Goal: Information Seeking & Learning: Learn about a topic

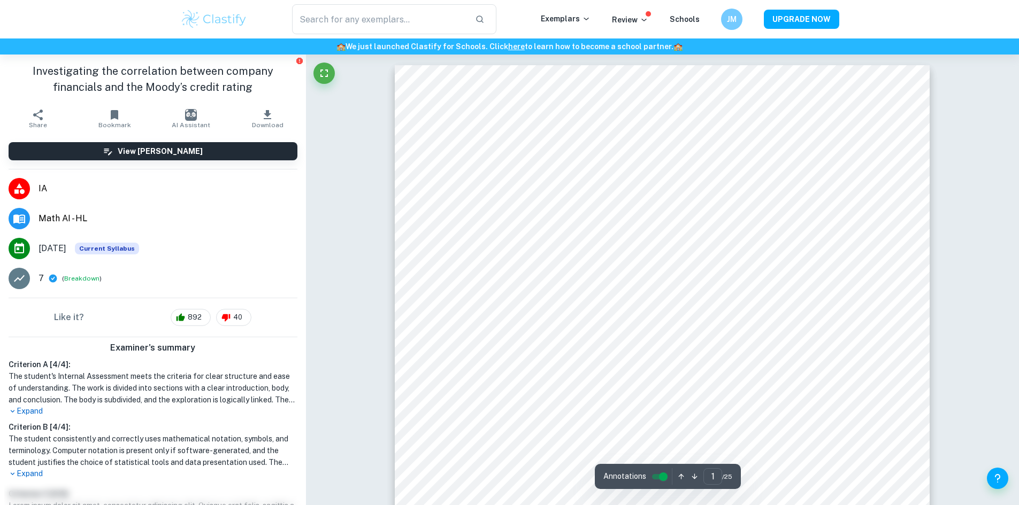
click at [215, 14] on img at bounding box center [214, 19] width 68 height 21
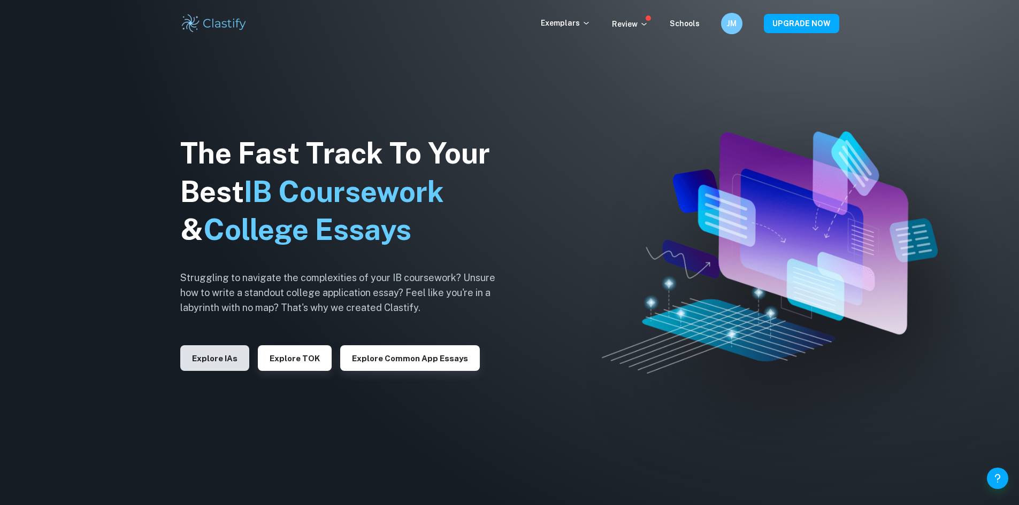
click at [210, 356] on button "Explore IAs" at bounding box center [214, 358] width 69 height 26
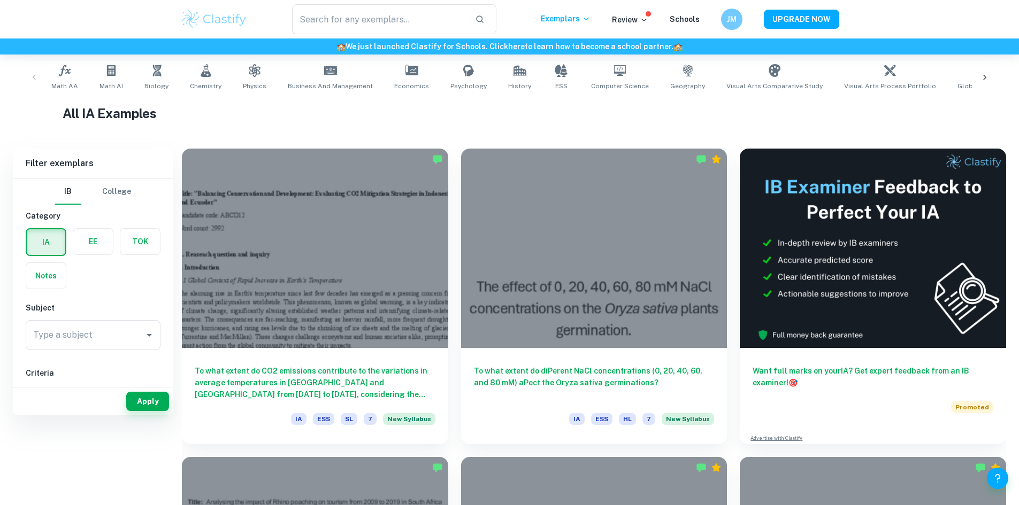
scroll to position [214, 0]
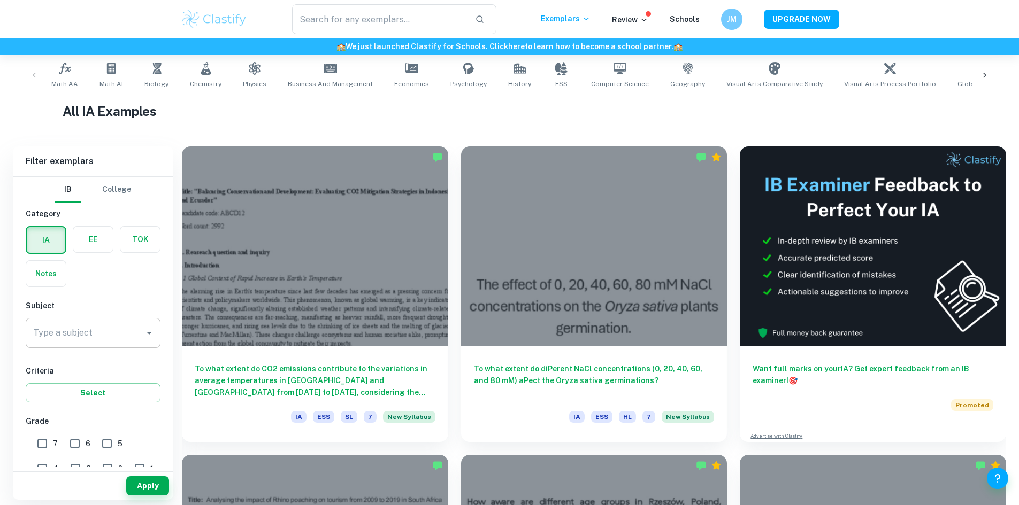
click at [102, 319] on div "Type a subject" at bounding box center [93, 333] width 135 height 30
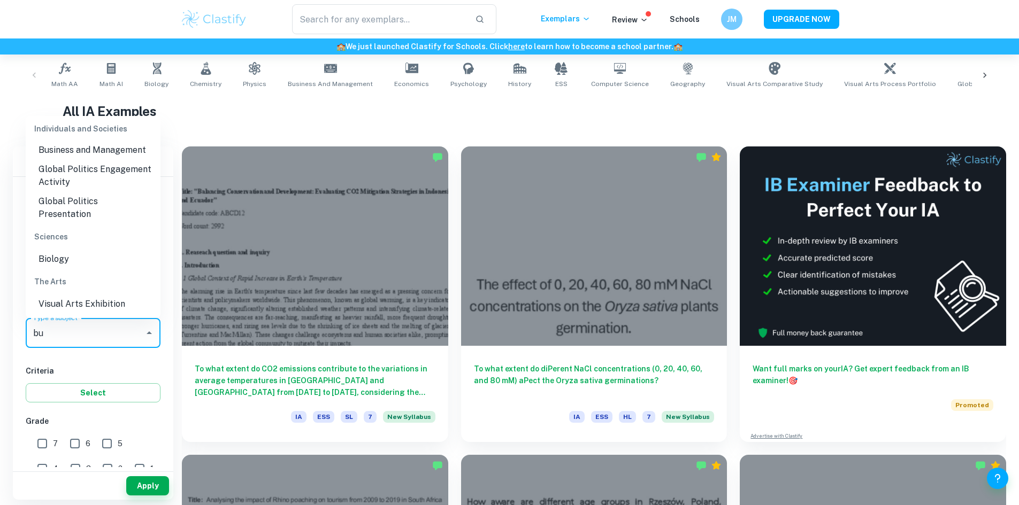
scroll to position [0, 0]
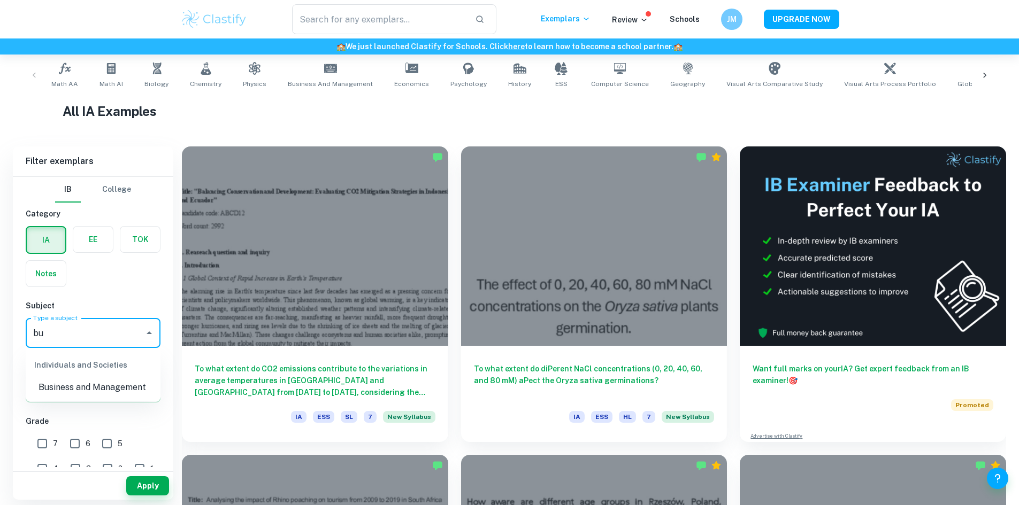
click at [64, 398] on ul "Individuals and Societies Business and Management" at bounding box center [93, 374] width 135 height 53
click at [66, 391] on li "Business and Management" at bounding box center [93, 387] width 135 height 19
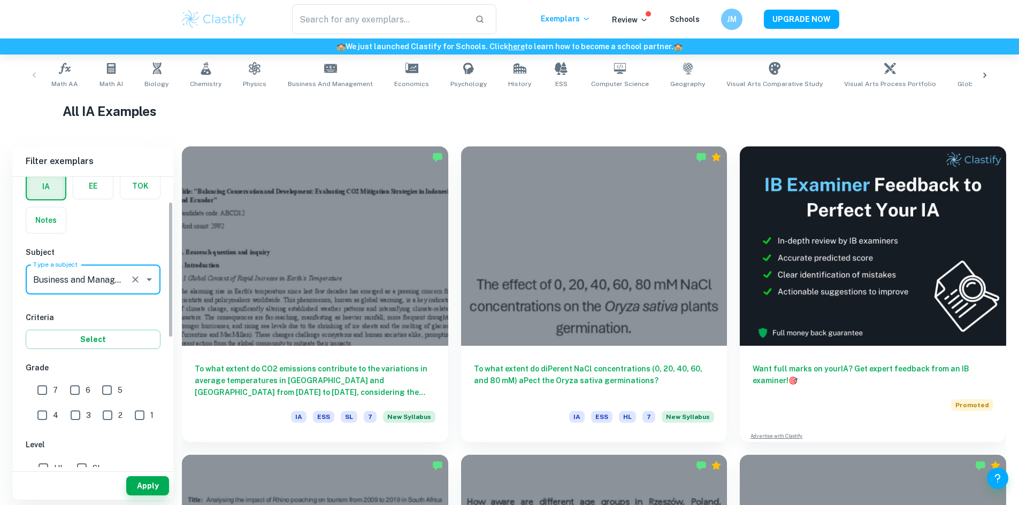
type input "Business and Management"
click at [38, 388] on input "7" at bounding box center [42, 390] width 21 height 21
checkbox input "true"
click at [76, 344] on button "Select" at bounding box center [93, 339] width 135 height 19
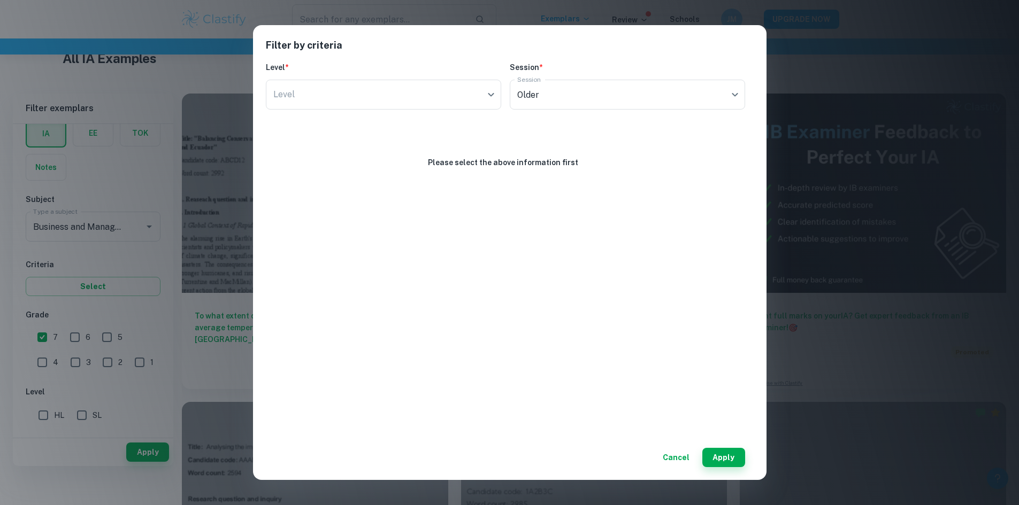
scroll to position [267, 0]
click at [666, 462] on button "Cancel" at bounding box center [675, 457] width 35 height 19
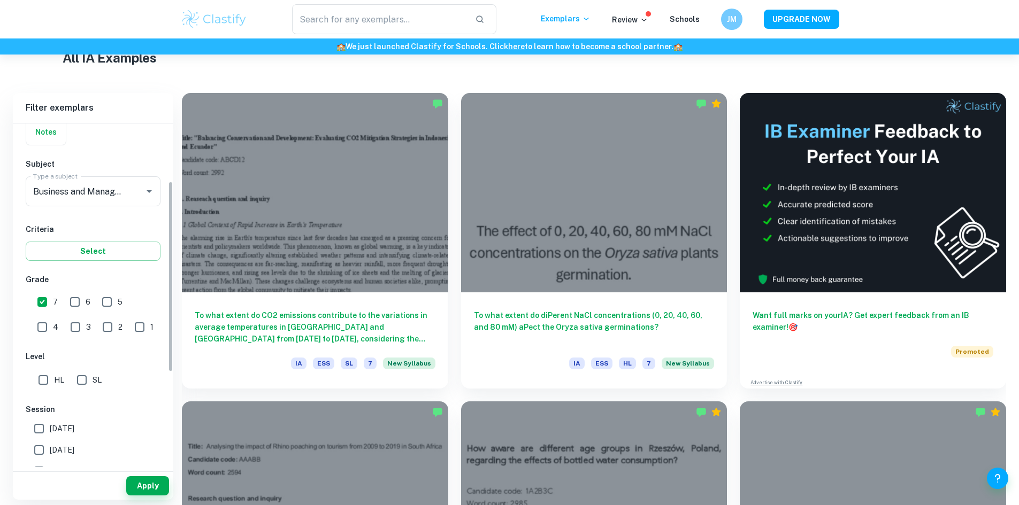
scroll to position [107, 0]
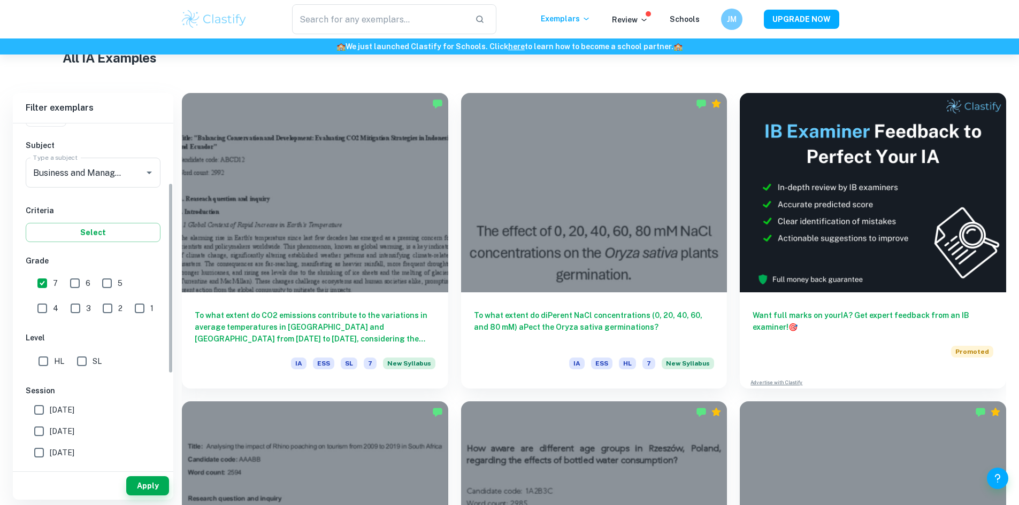
click at [45, 359] on input "HL" at bounding box center [43, 361] width 21 height 21
checkbox input "true"
click at [157, 491] on button "Apply" at bounding box center [147, 485] width 43 height 19
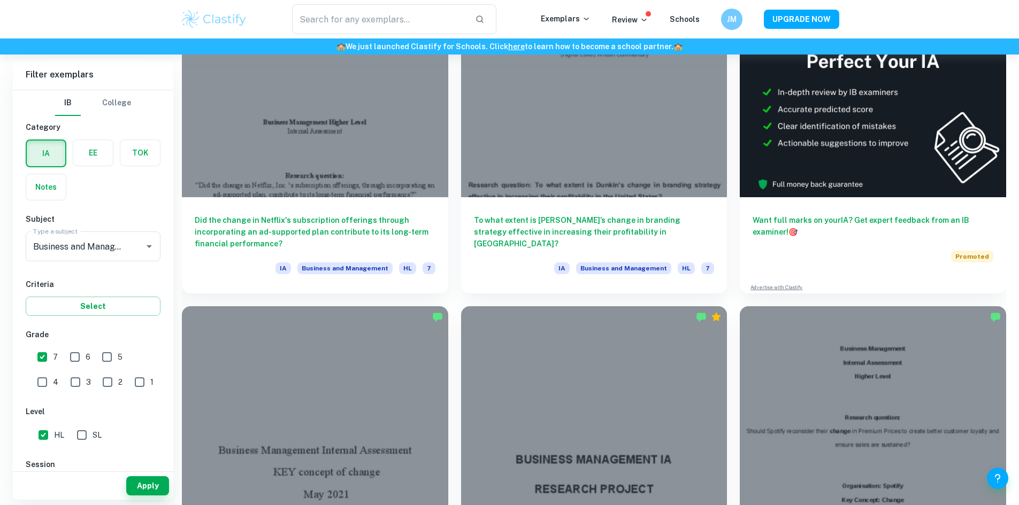
scroll to position [374, 0]
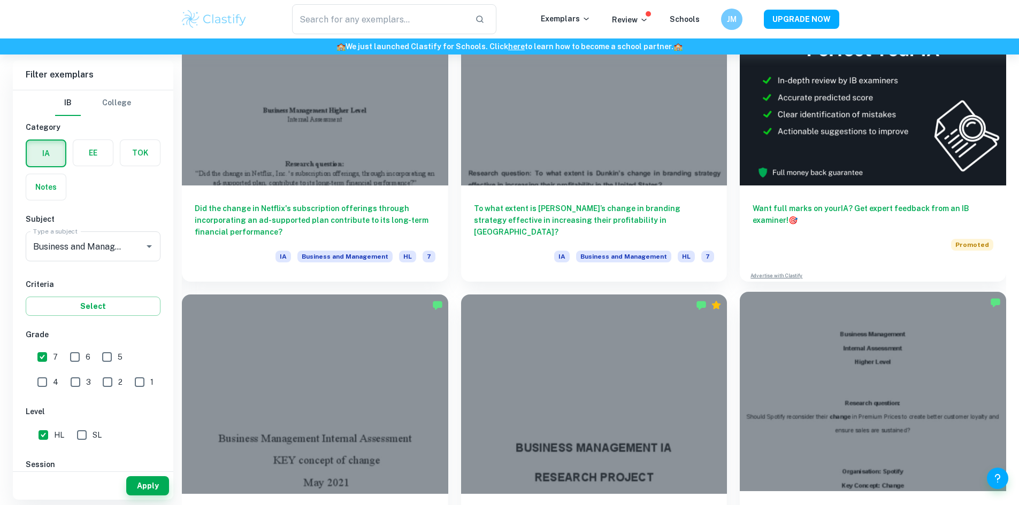
click at [740, 308] on div at bounding box center [873, 391] width 266 height 199
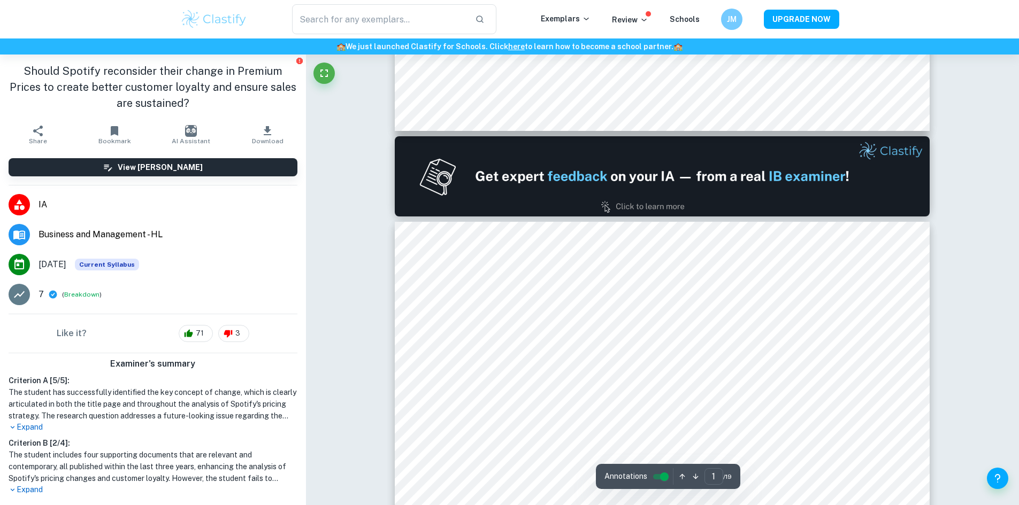
type input "2"
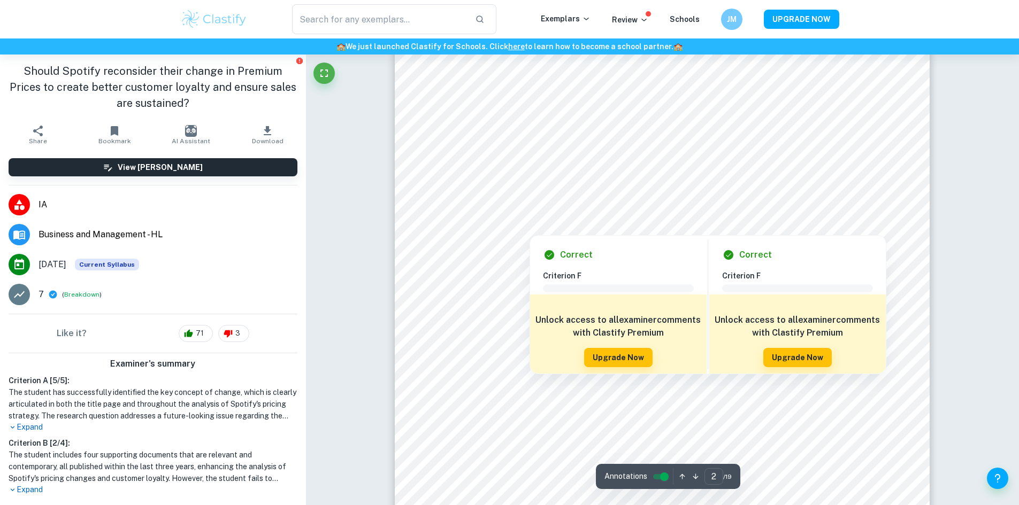
scroll to position [909, 0]
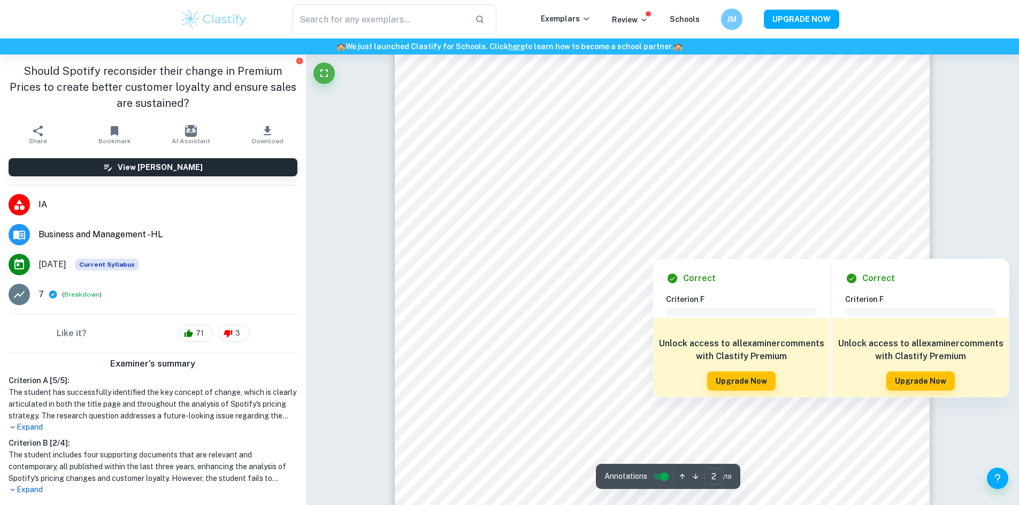
click at [616, 229] on div at bounding box center [677, 226] width 377 height 38
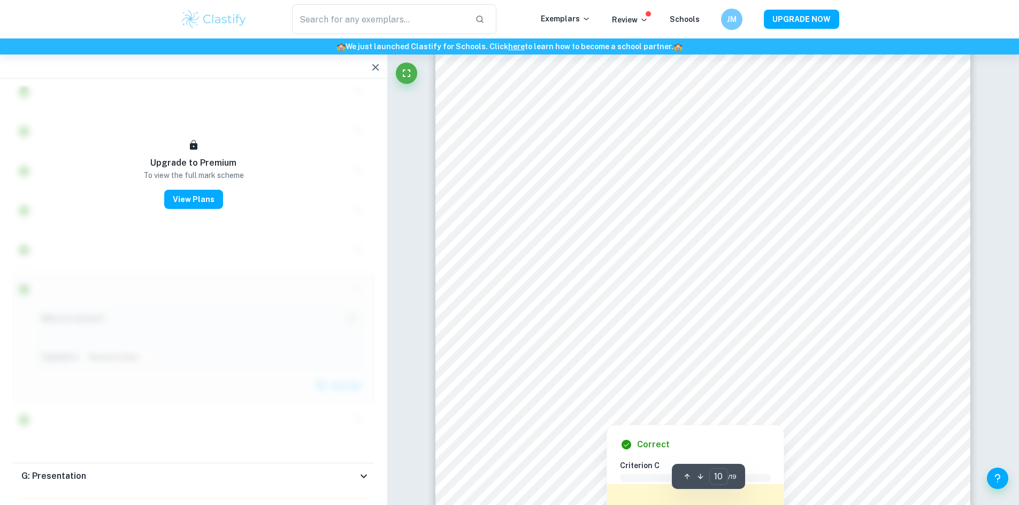
scroll to position [6655, 0]
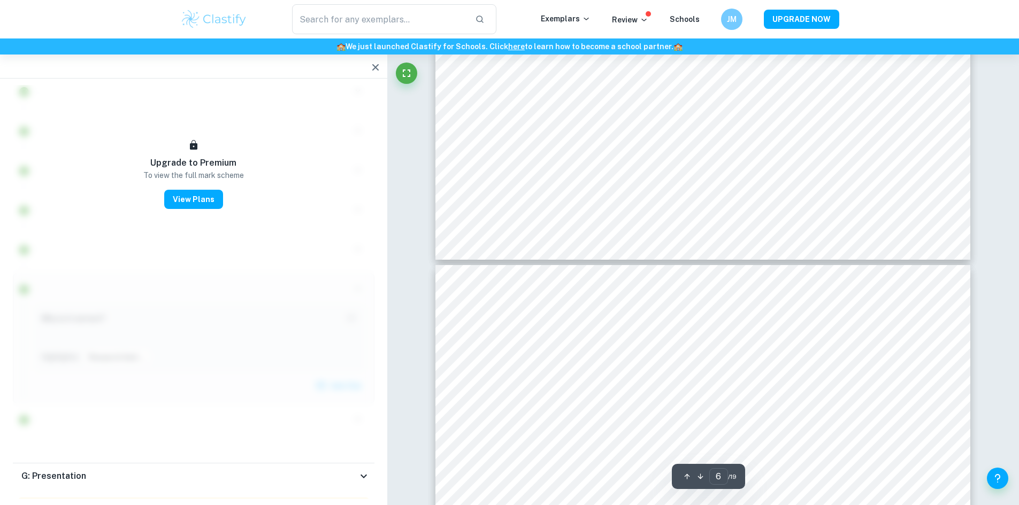
type input "5"
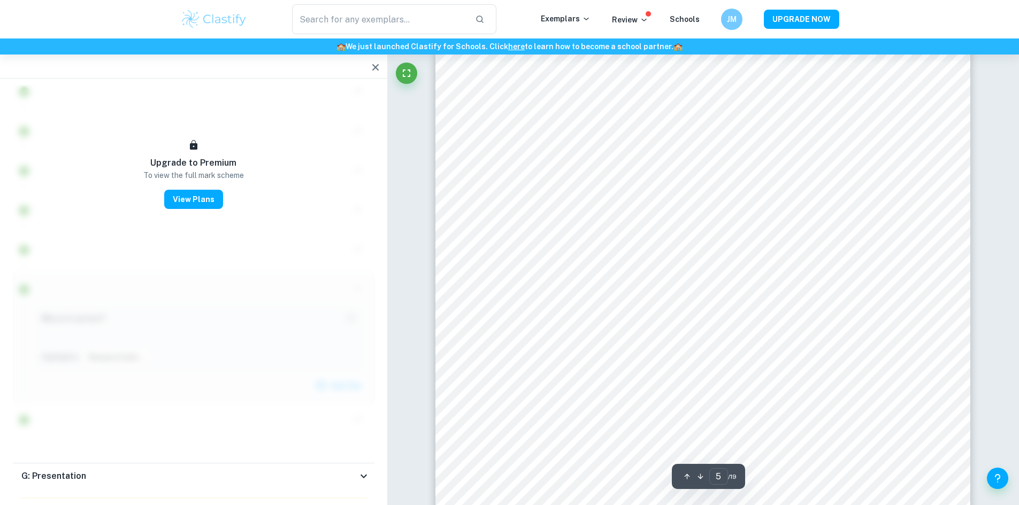
scroll to position [3018, 0]
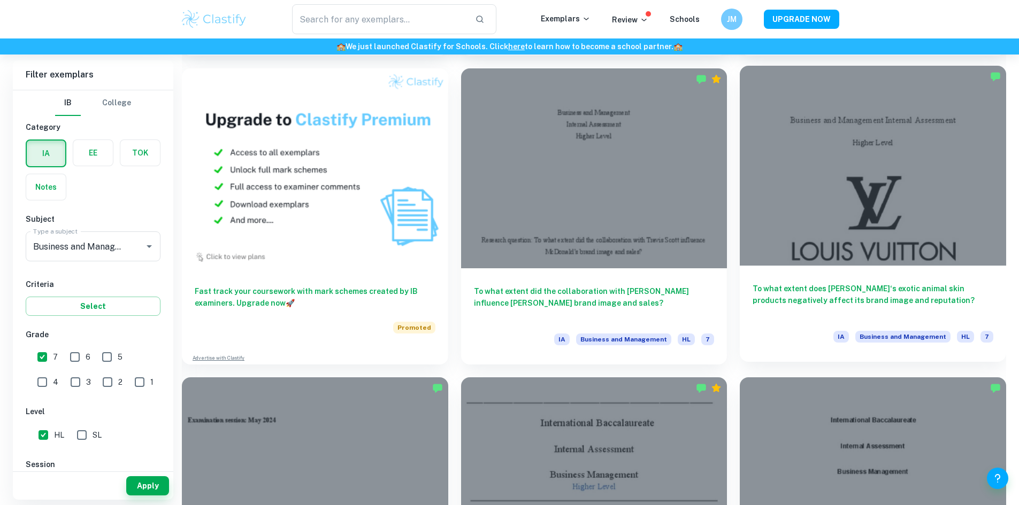
scroll to position [963, 0]
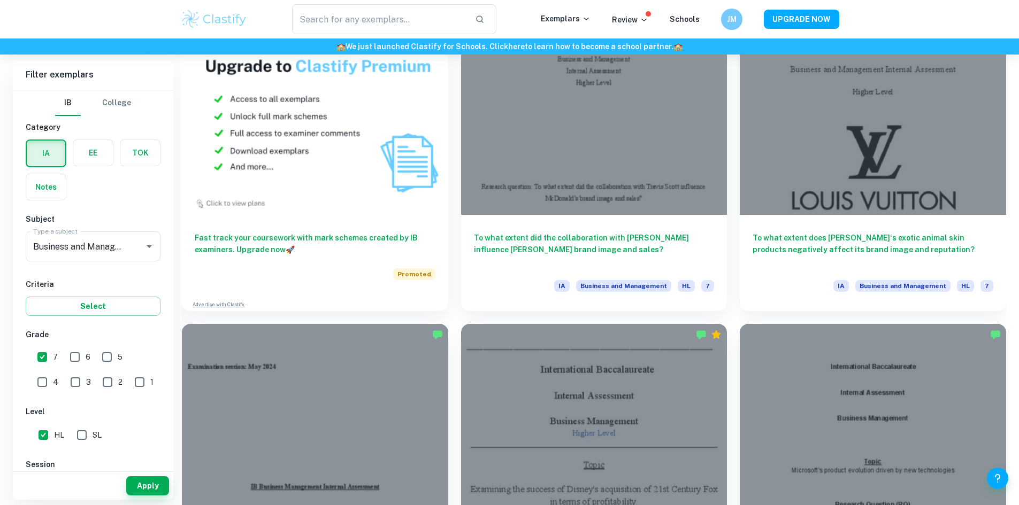
drag, startPoint x: 376, startPoint y: 198, endPoint x: 385, endPoint y: 152, distance: 47.2
click at [385, 311] on div "To what extent may Ferragamo’s strategic partnership with [PERSON_NAME] contrib…" at bounding box center [308, 465] width 279 height 309
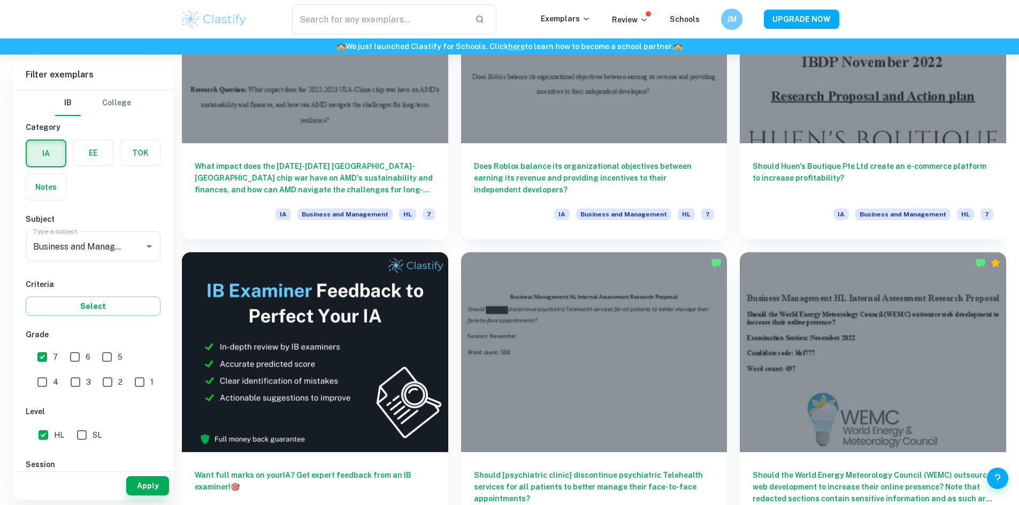
scroll to position [1979, 0]
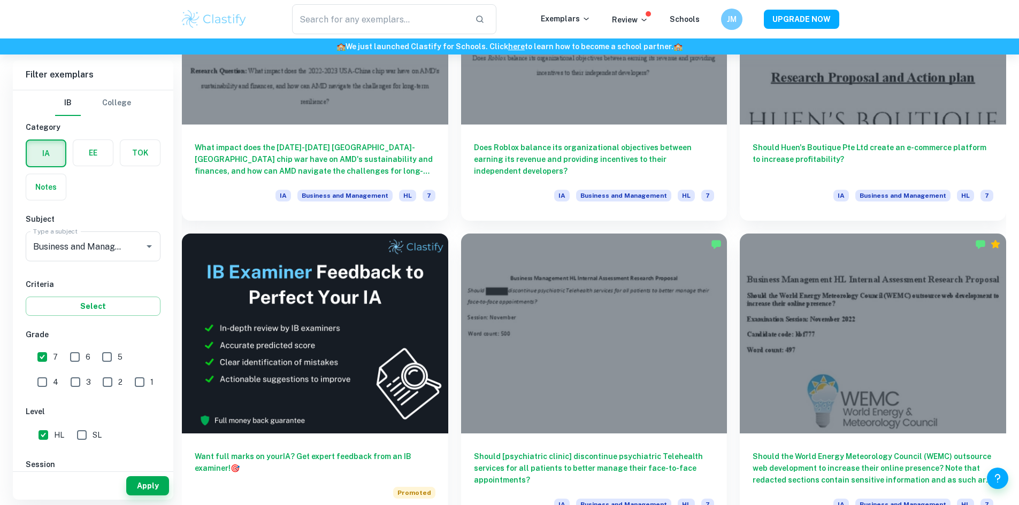
drag, startPoint x: 383, startPoint y: 153, endPoint x: 383, endPoint y: 141, distance: 11.8
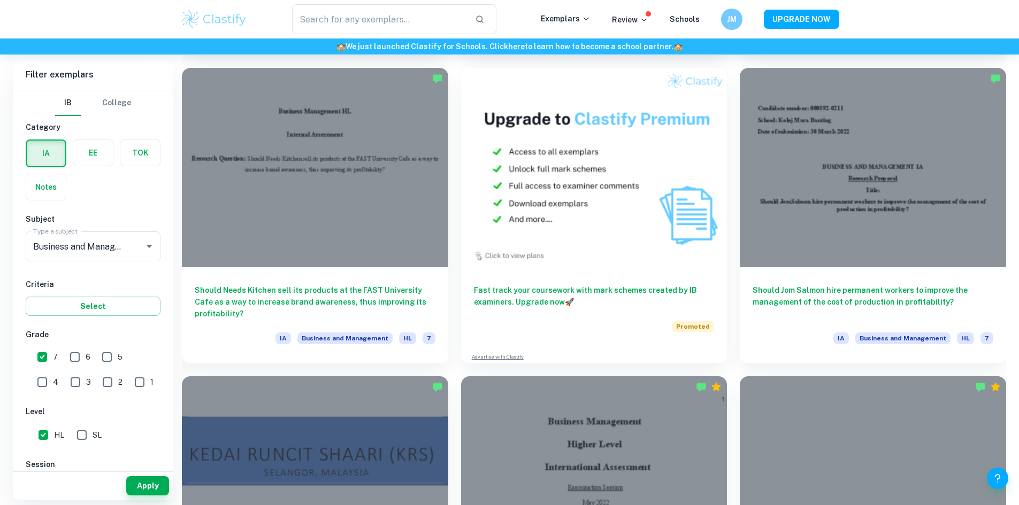
scroll to position [2460, 0]
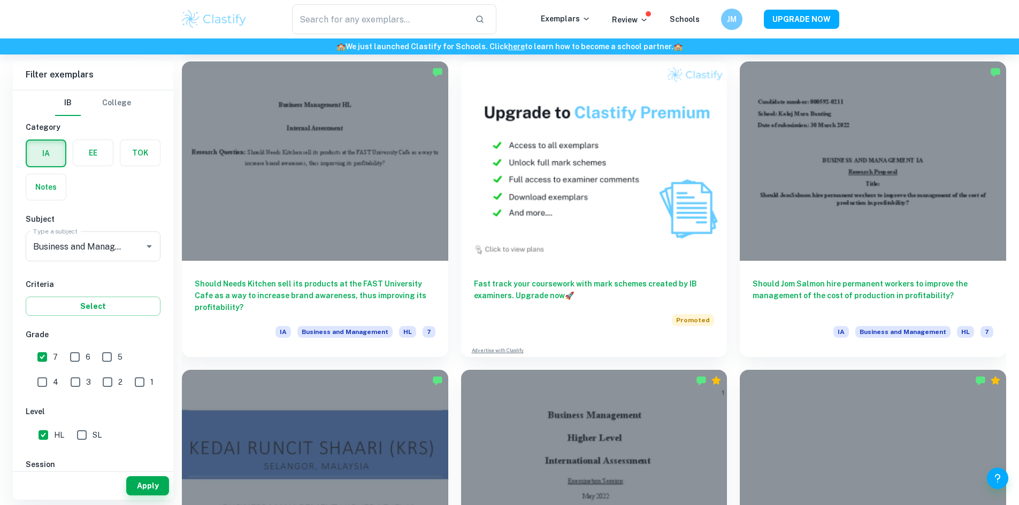
drag, startPoint x: 377, startPoint y: 143, endPoint x: 385, endPoint y: 117, distance: 27.9
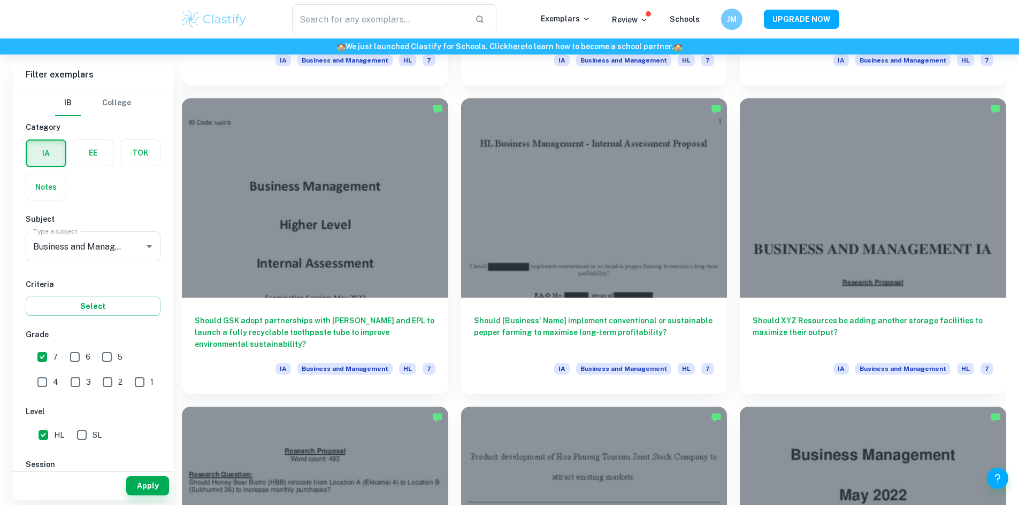
scroll to position [3102, 0]
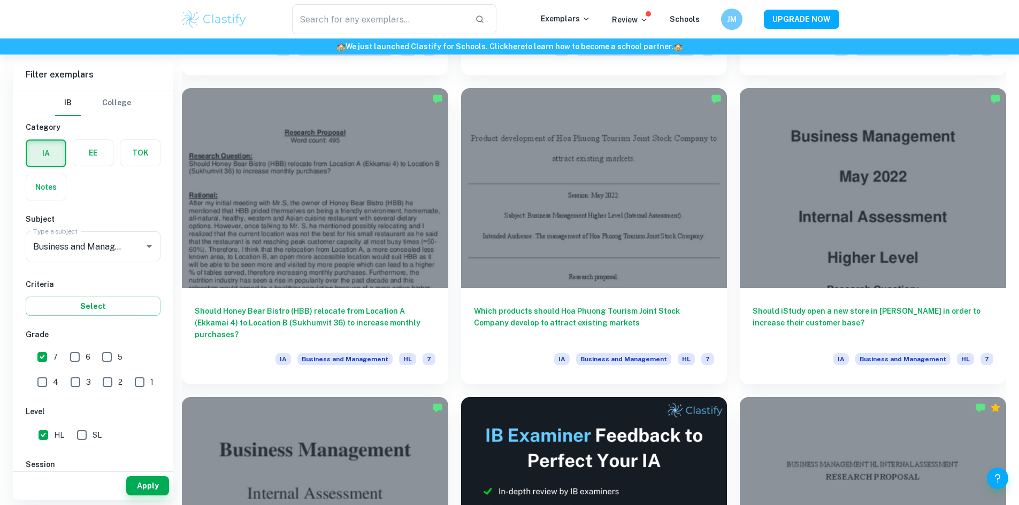
scroll to position [3369, 0]
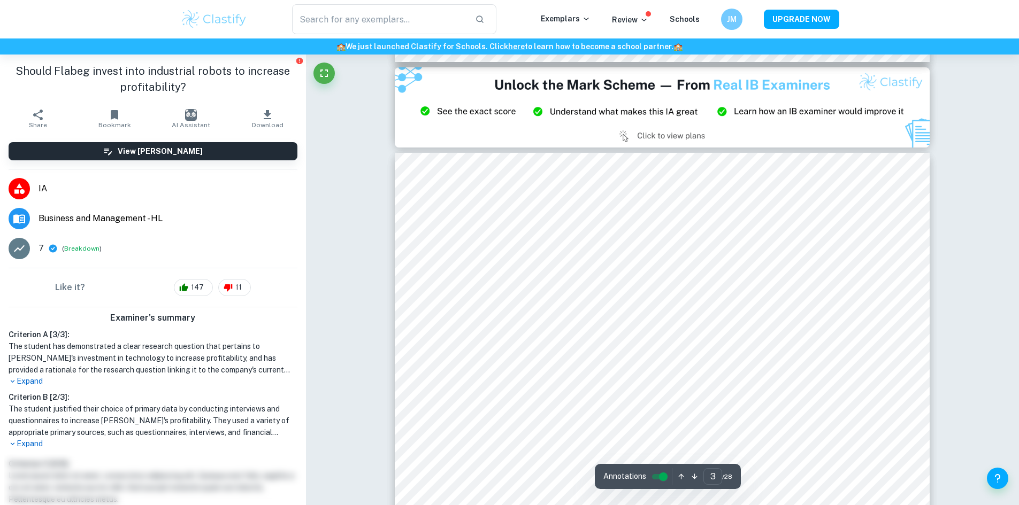
scroll to position [1497, 0]
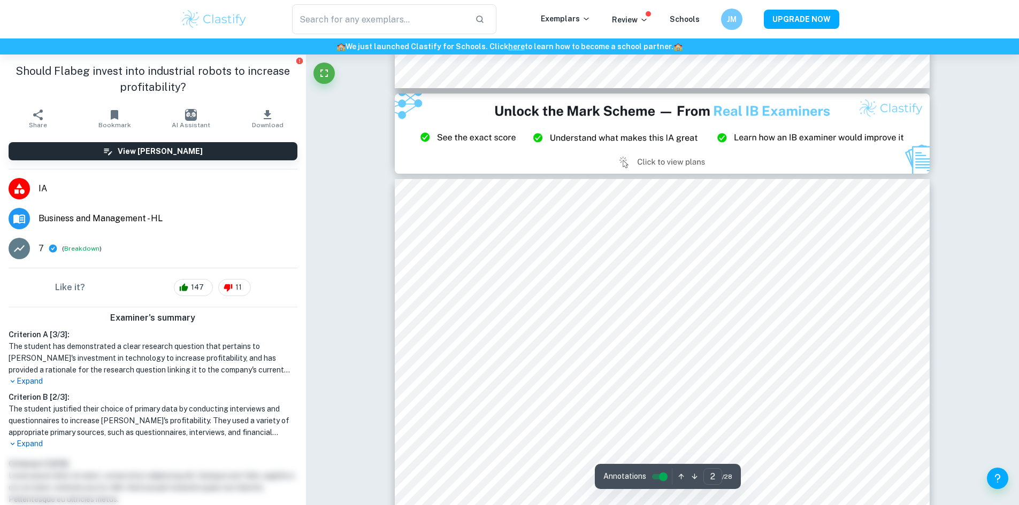
type input "3"
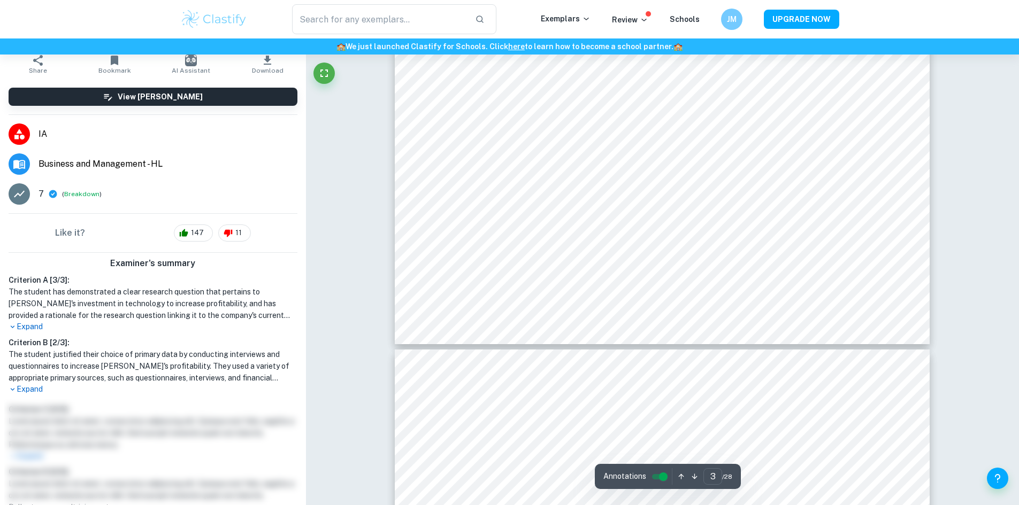
scroll to position [107, 0]
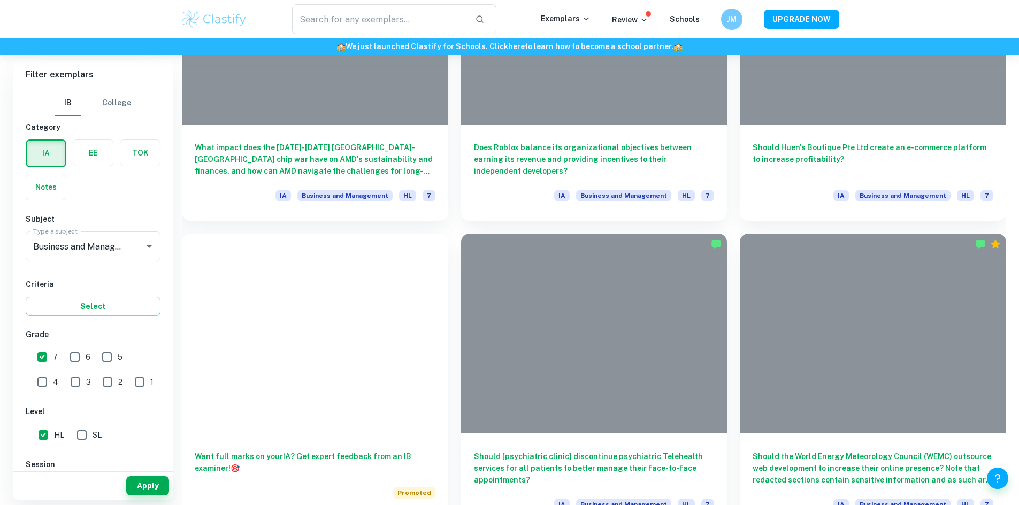
scroll to position [655, 0]
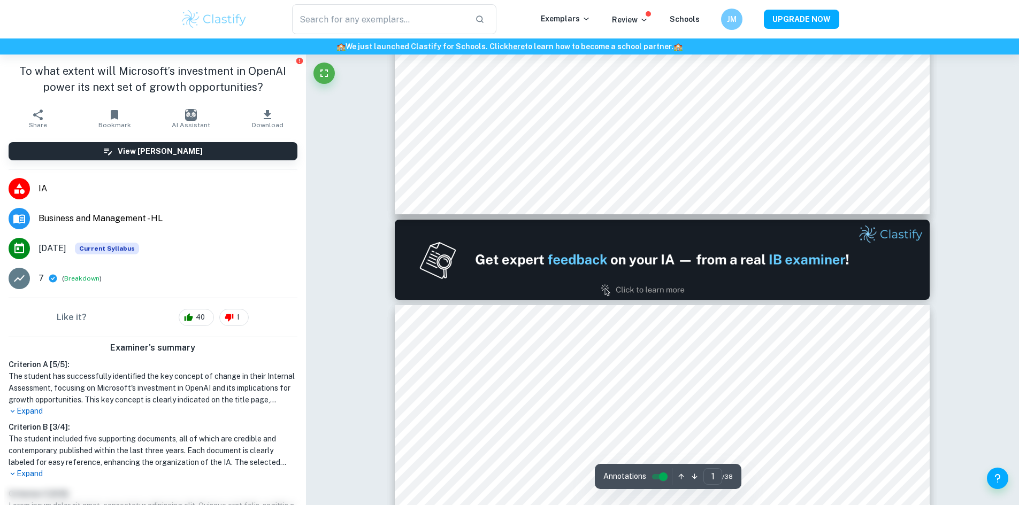
type input "2"
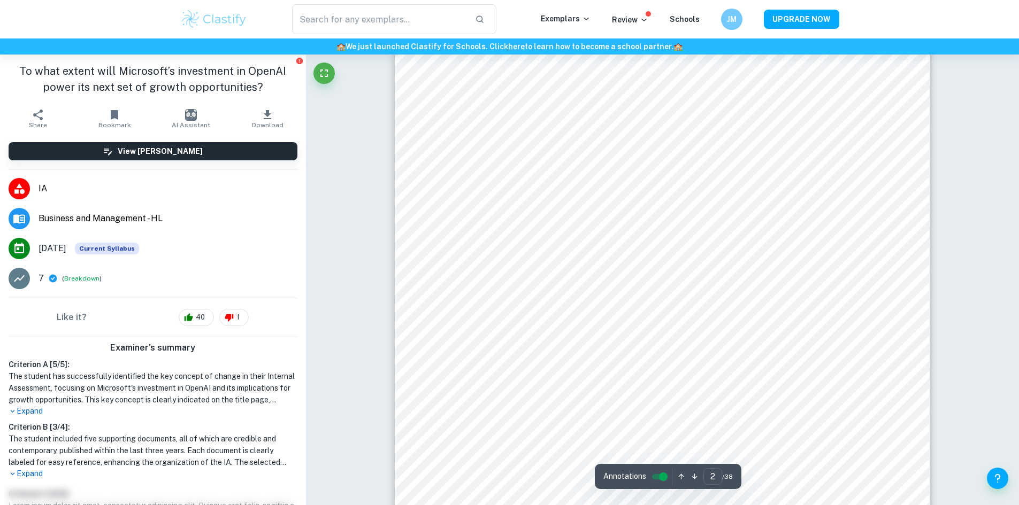
scroll to position [909, 0]
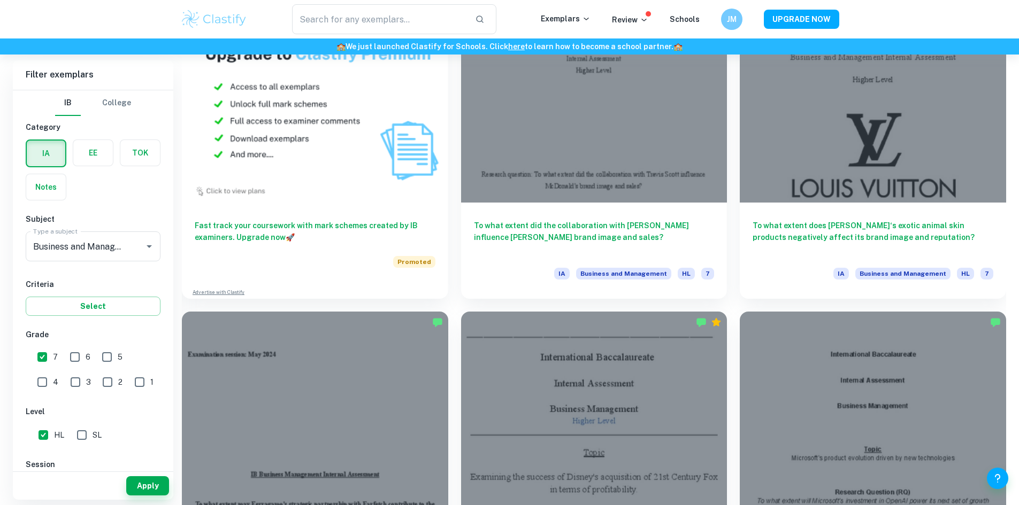
scroll to position [976, 0]
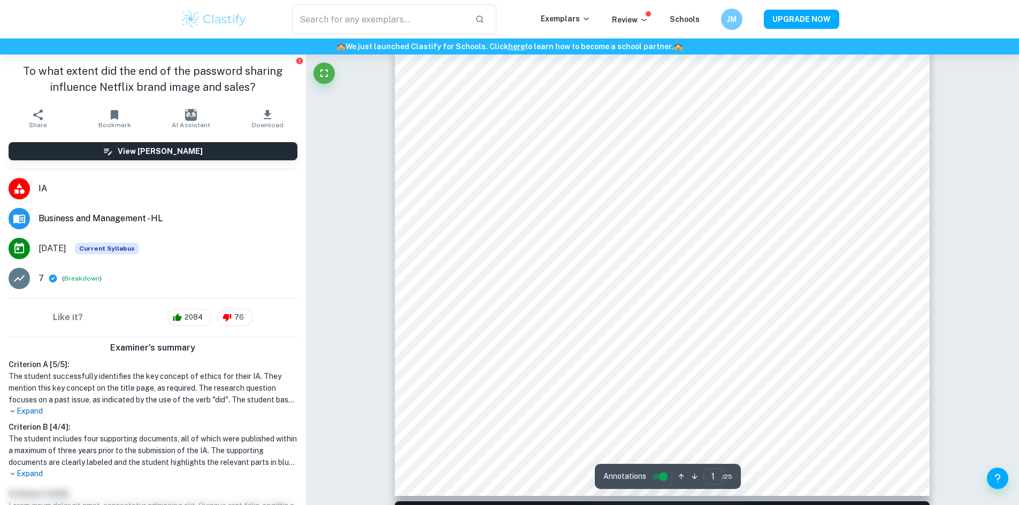
type input "2"
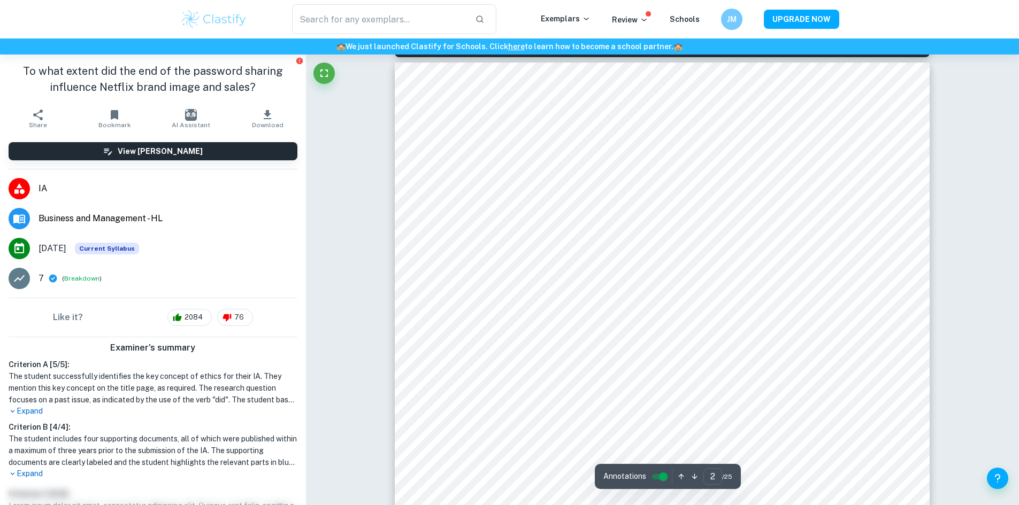
scroll to position [856, 0]
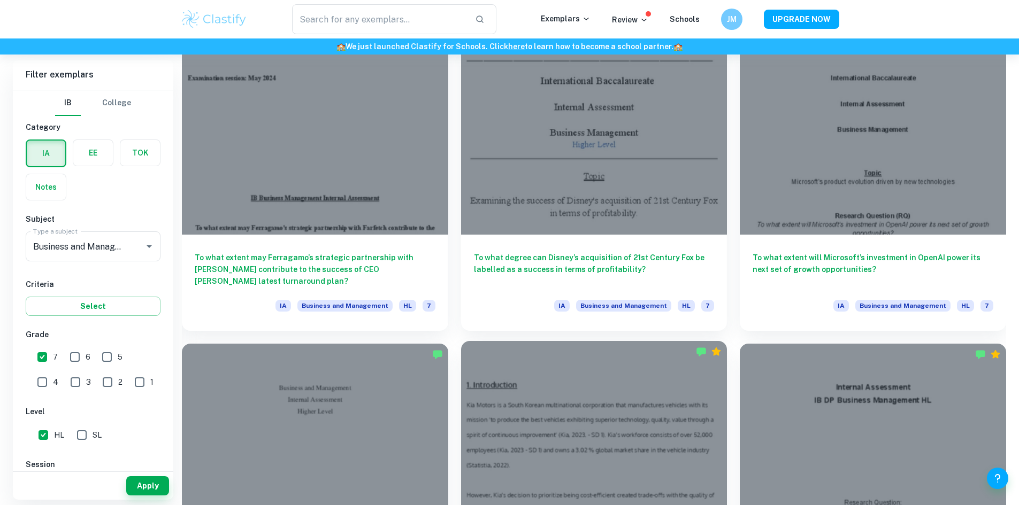
scroll to position [1297, 0]
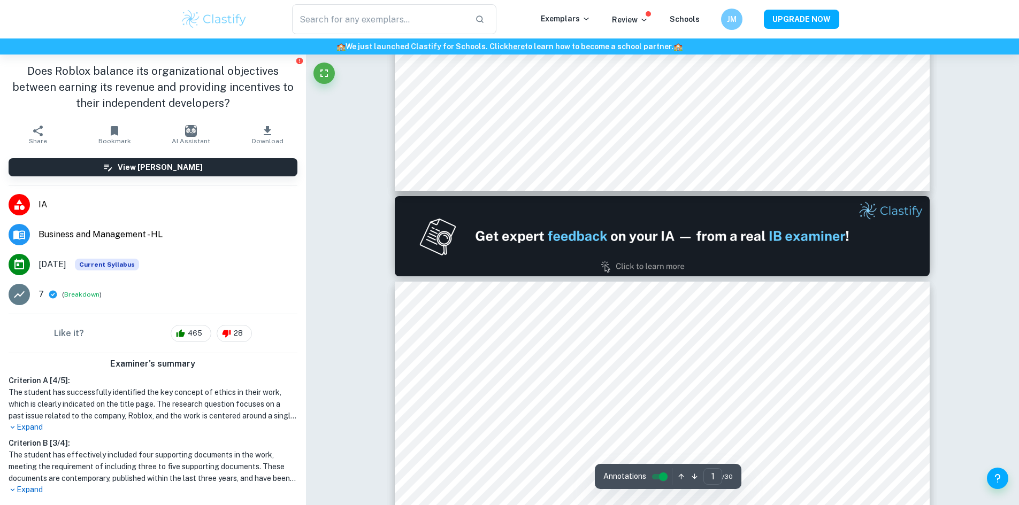
type input "2"
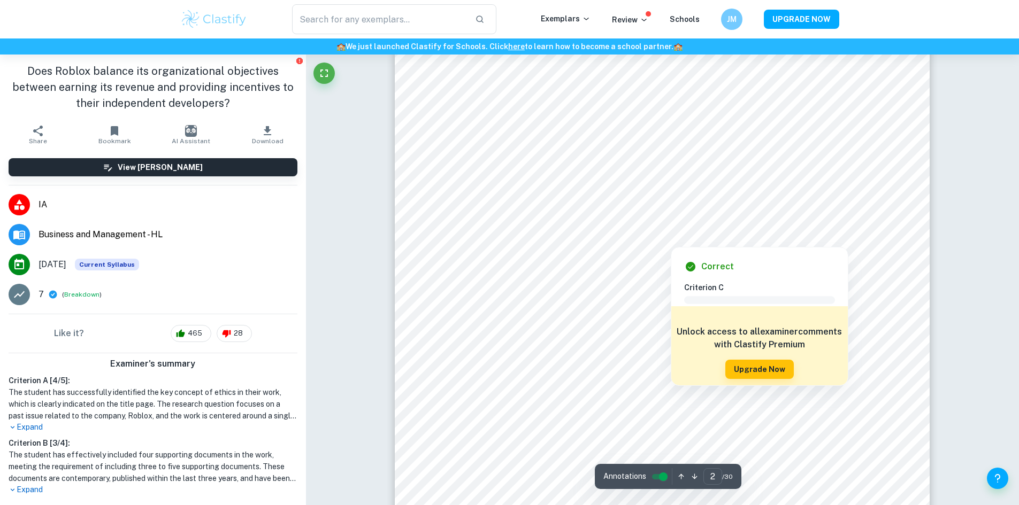
scroll to position [856, 0]
